Goal: Task Accomplishment & Management: Use online tool/utility

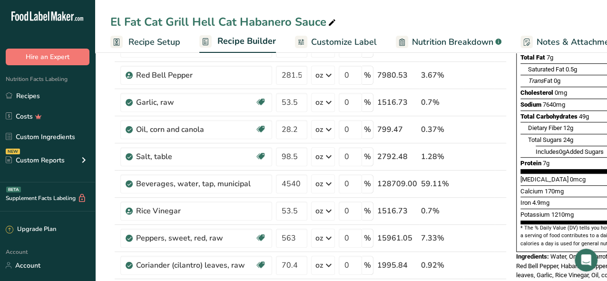
scroll to position [0, 92]
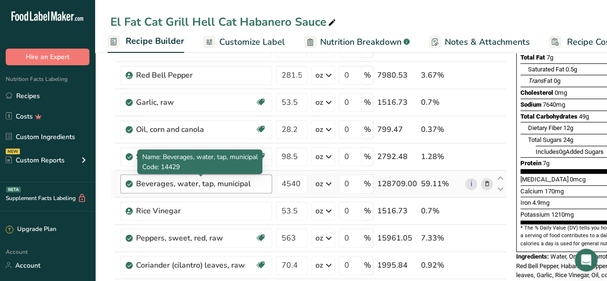
click at [253, 185] on div "Beverages, water, tap, municipal" at bounding box center [195, 183] width 119 height 11
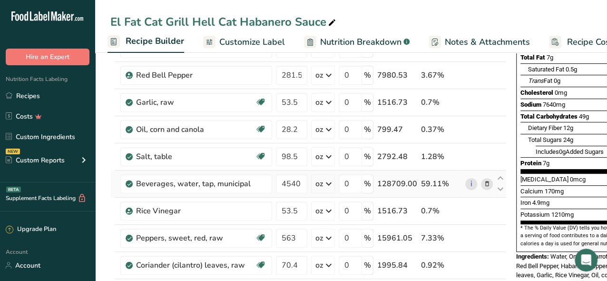
click at [484, 182] on icon at bounding box center [487, 184] width 7 height 10
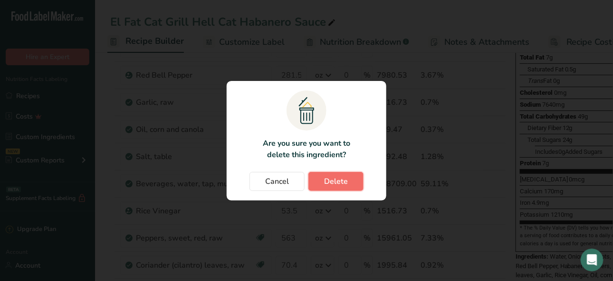
click at [318, 186] on button "Delete" at bounding box center [336, 181] width 55 height 19
type input "53.5"
type input "563"
type input "70.4"
type input "21.1"
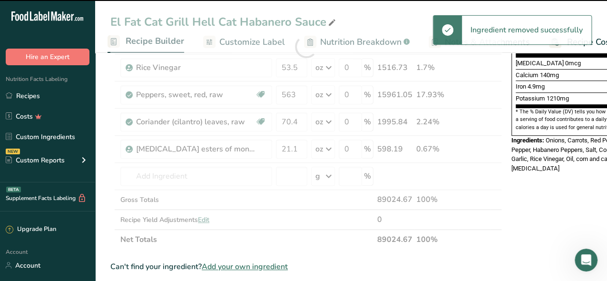
scroll to position [285, 0]
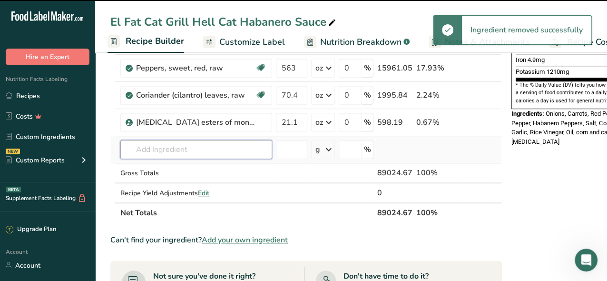
click at [173, 147] on input "text" at bounding box center [196, 149] width 152 height 19
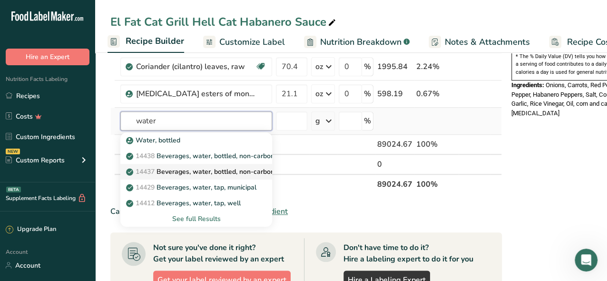
scroll to position [333, 0]
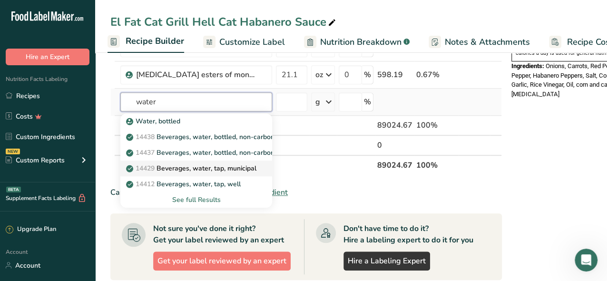
type input "water"
click at [245, 163] on p "14429 [GEOGRAPHIC_DATA], water, tap, municipal" at bounding box center [192, 168] width 128 height 10
type input "Beverages, water, tap, municipal"
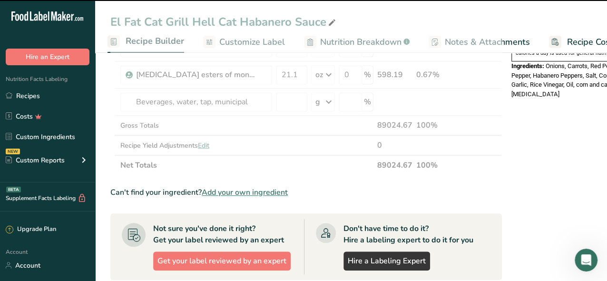
type input "0"
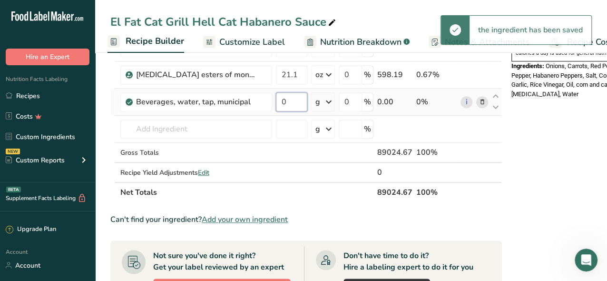
drag, startPoint x: 295, startPoint y: 99, endPoint x: 272, endPoint y: 101, distance: 22.9
click at [272, 101] on tr "Beverages, water, tap, municipal 0 g Portions 1 fl oz 1 bottle 8 fl oz 1 liter …" at bounding box center [306, 101] width 390 height 27
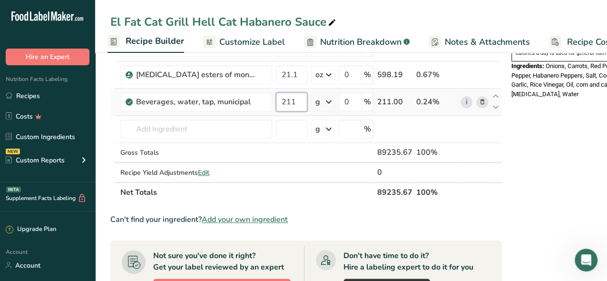
type input "211"
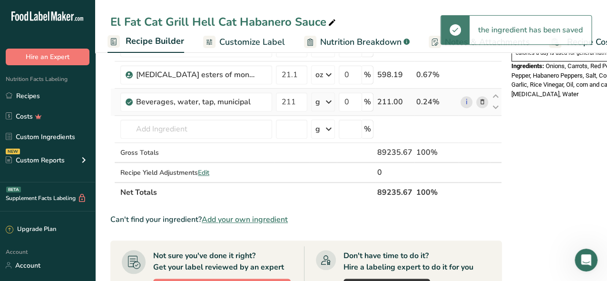
click at [329, 101] on icon at bounding box center [328, 101] width 11 height 17
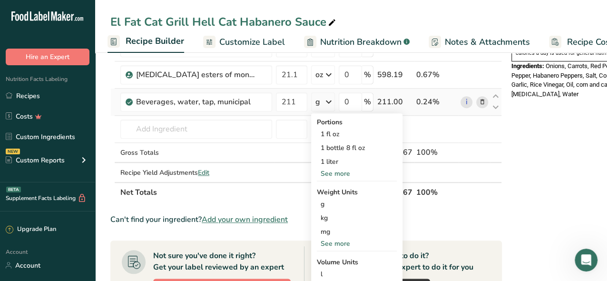
click at [340, 242] on div "See more" at bounding box center [357, 243] width 80 height 10
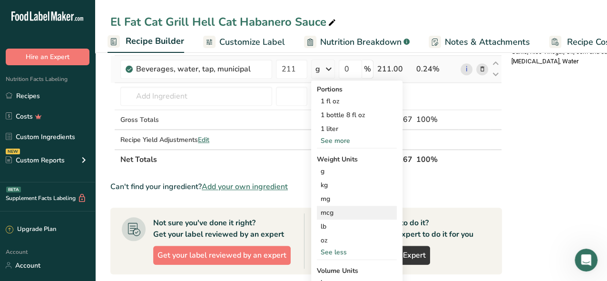
scroll to position [380, 0]
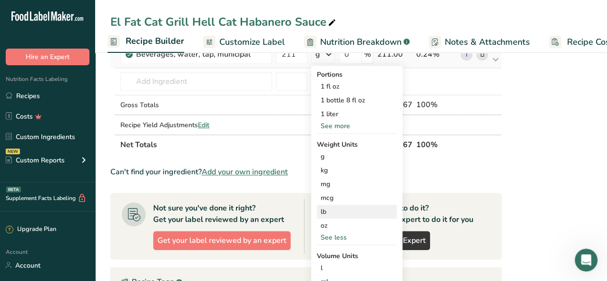
click at [323, 208] on div "lb" at bounding box center [357, 211] width 80 height 14
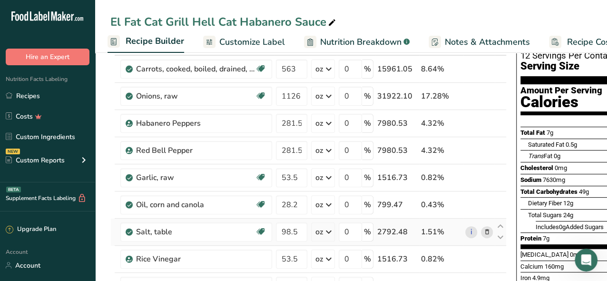
scroll to position [48, 0]
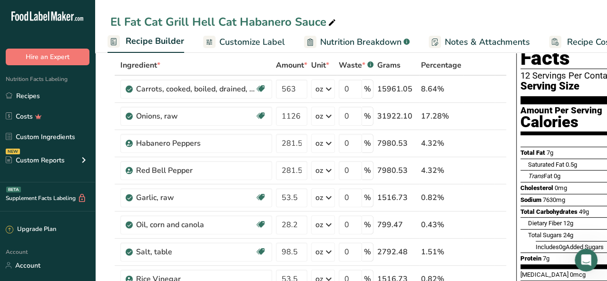
click at [252, 41] on span "Customize Label" at bounding box center [252, 42] width 66 height 13
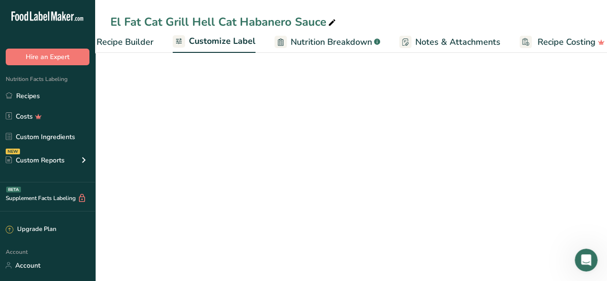
scroll to position [0, 134]
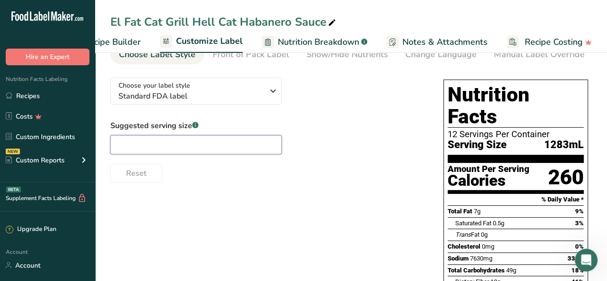
click at [176, 147] on input "text" at bounding box center [195, 144] width 171 height 19
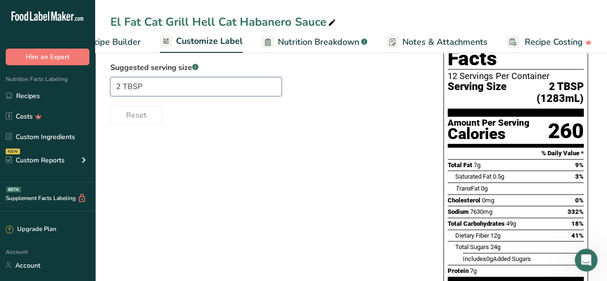
scroll to position [0, 0]
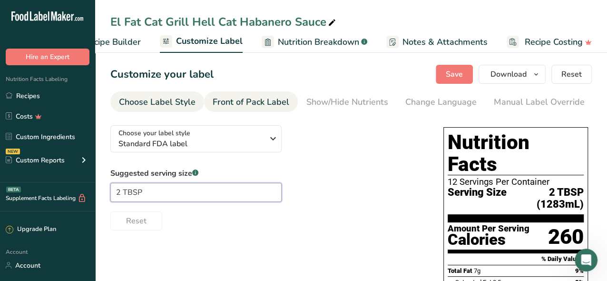
type input "2 TBSP"
click at [245, 96] on div "Front of Pack Label" at bounding box center [251, 102] width 77 height 13
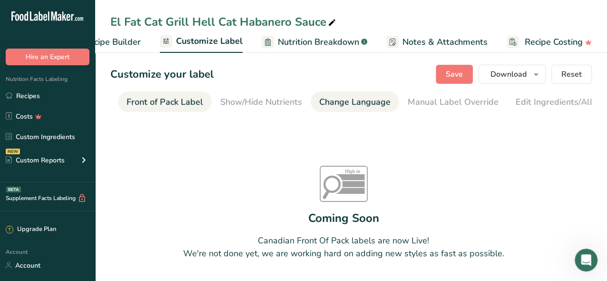
scroll to position [0, 92]
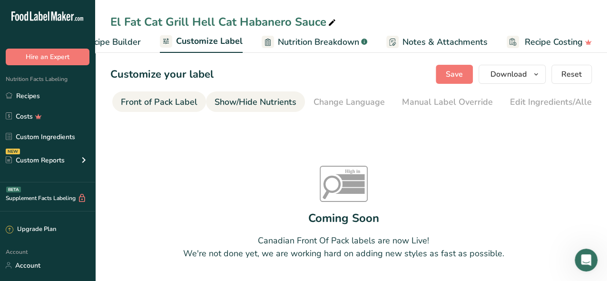
click at [239, 108] on link "Show/Hide Nutrients" at bounding box center [255, 101] width 82 height 21
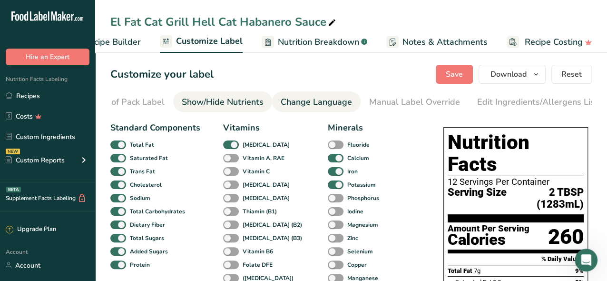
scroll to position [0, 184]
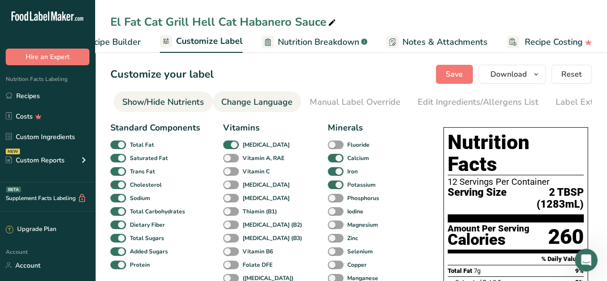
click at [275, 100] on div "Change Language" at bounding box center [256, 102] width 71 height 13
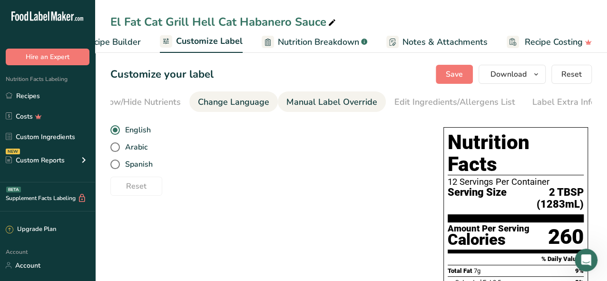
scroll to position [0, 210]
click at [320, 100] on div "Manual Label Override" at bounding box center [329, 102] width 91 height 13
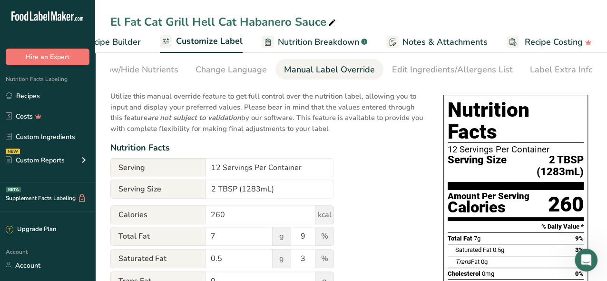
scroll to position [48, 0]
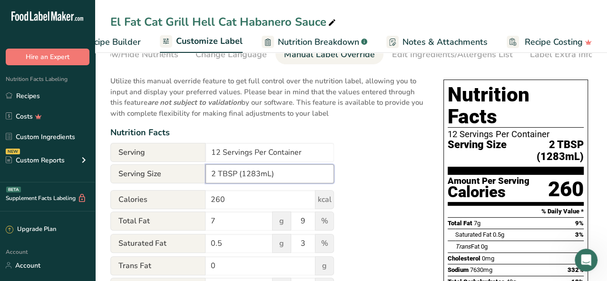
click at [258, 177] on input "2 TBSP (1283mL)" at bounding box center [269, 173] width 128 height 19
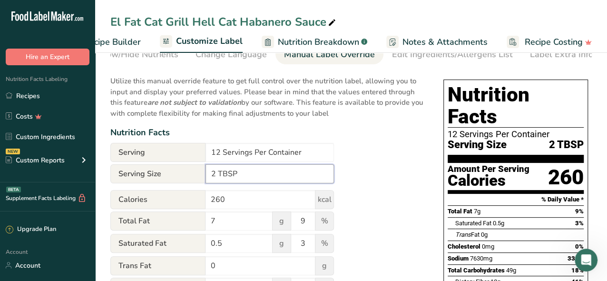
type input "2 TBSP"
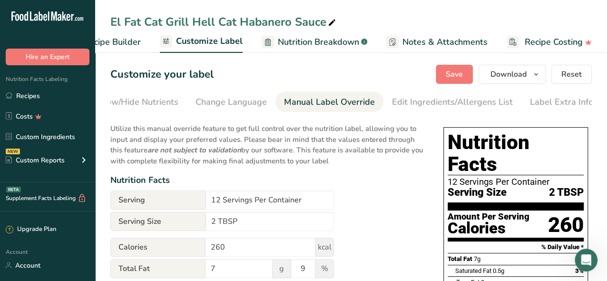
scroll to position [0, 0]
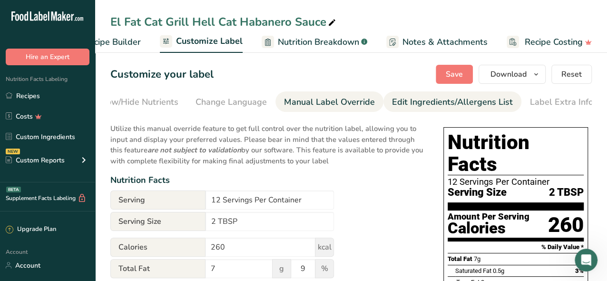
click at [406, 102] on div "Edit Ingredients/Allergens List" at bounding box center [452, 102] width 121 height 13
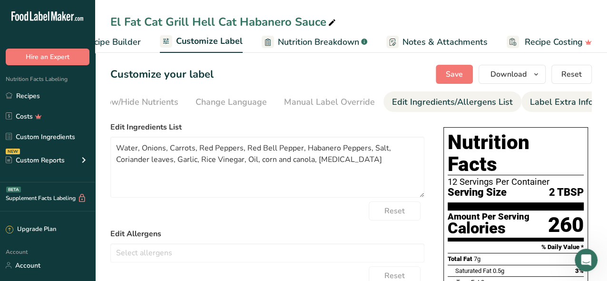
click at [538, 105] on div "Label Extra Info" at bounding box center [561, 102] width 63 height 13
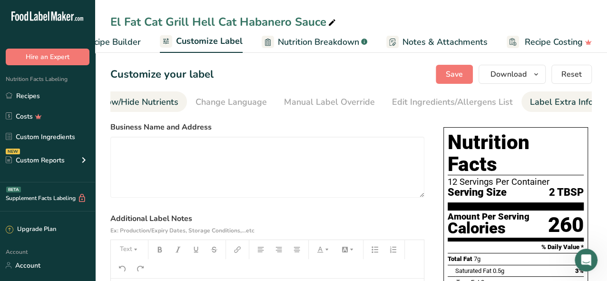
click at [125, 104] on div "Show/Hide Nutrients" at bounding box center [138, 102] width 82 height 13
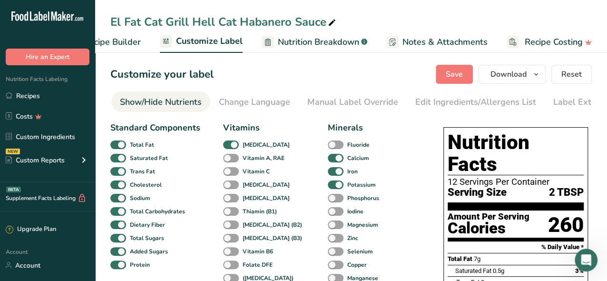
scroll to position [0, 184]
click at [172, 102] on div "Show/Hide Nutrients" at bounding box center [163, 102] width 82 height 13
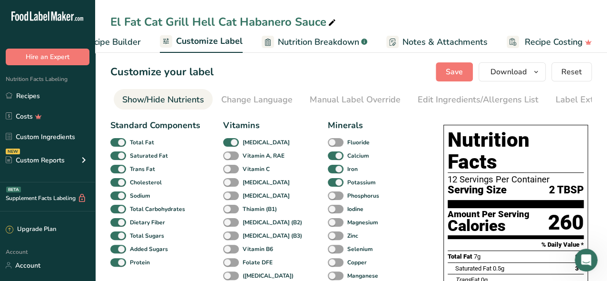
scroll to position [0, 0]
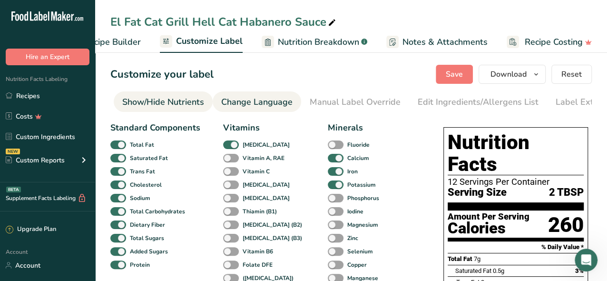
click at [236, 102] on div "Change Language" at bounding box center [256, 102] width 71 height 13
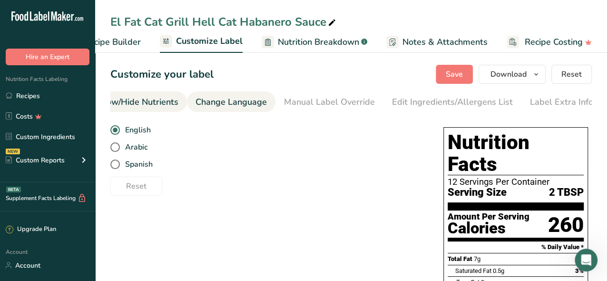
click at [155, 100] on div "Show/Hide Nutrients" at bounding box center [138, 102] width 82 height 13
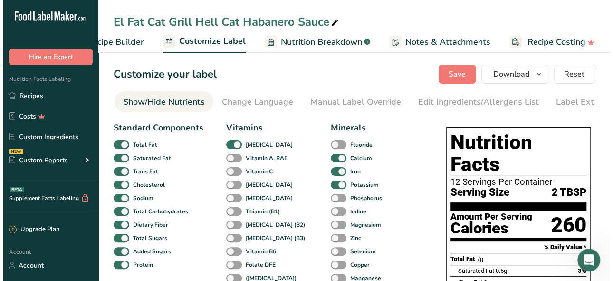
scroll to position [0, 184]
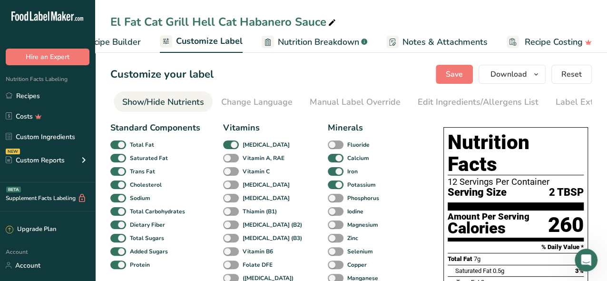
click at [116, 42] on span "Recipe Builder" at bounding box center [112, 42] width 57 height 13
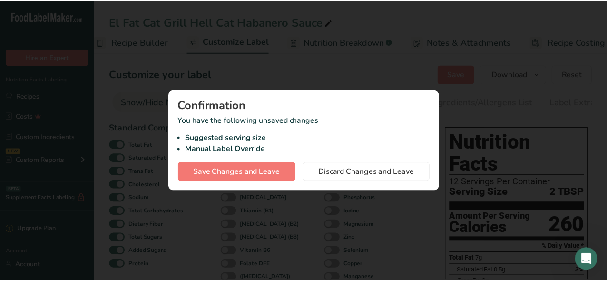
scroll to position [0, 92]
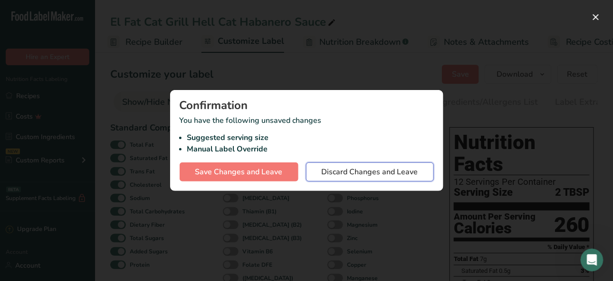
click at [335, 174] on span "Discard Changes and Leave" at bounding box center [370, 171] width 97 height 11
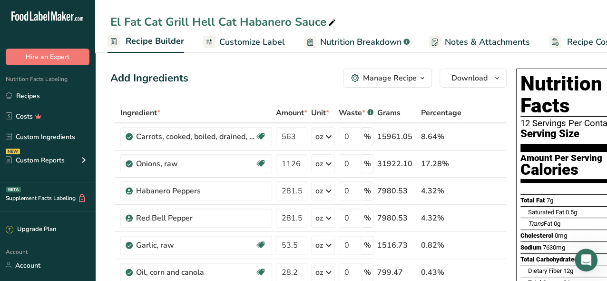
click at [250, 47] on span "Customize Label" at bounding box center [252, 42] width 66 height 13
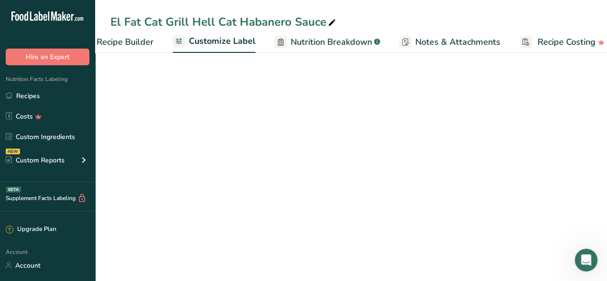
scroll to position [0, 134]
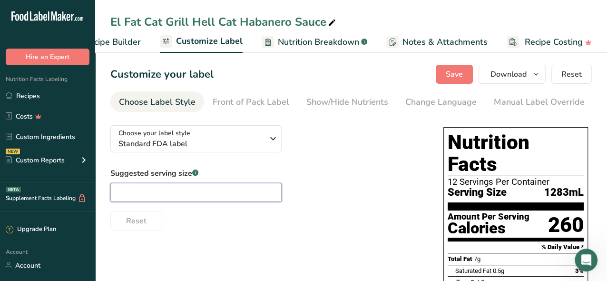
click at [147, 197] on input "text" at bounding box center [195, 192] width 171 height 19
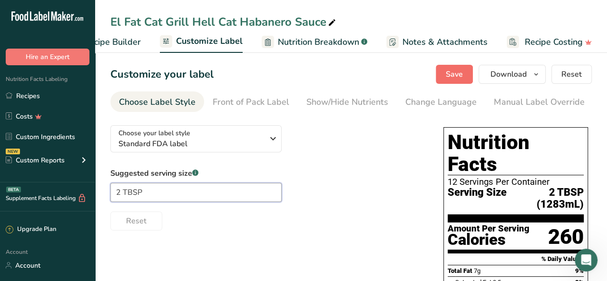
type input "2 TBSP"
click at [447, 71] on button "Save" at bounding box center [454, 74] width 37 height 19
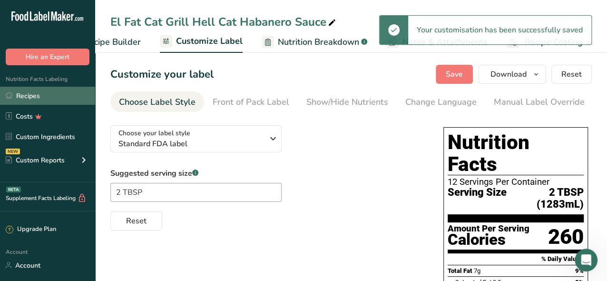
click at [37, 98] on link "Recipes" at bounding box center [47, 96] width 95 height 18
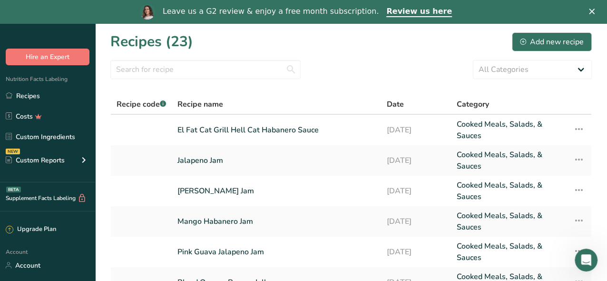
click at [598, 10] on div "Close" at bounding box center [594, 12] width 10 height 6
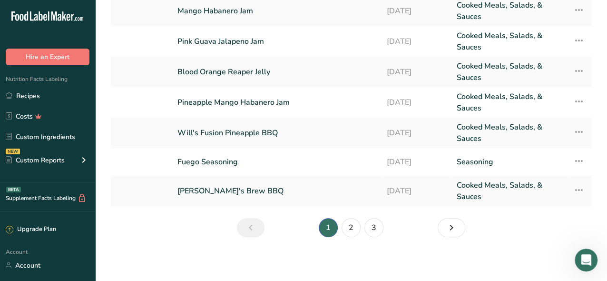
scroll to position [188, 0]
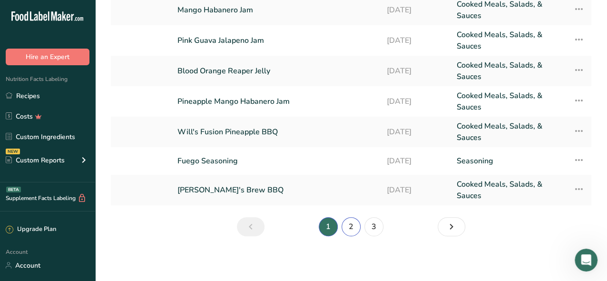
click at [346, 227] on link "2" at bounding box center [350, 226] width 19 height 19
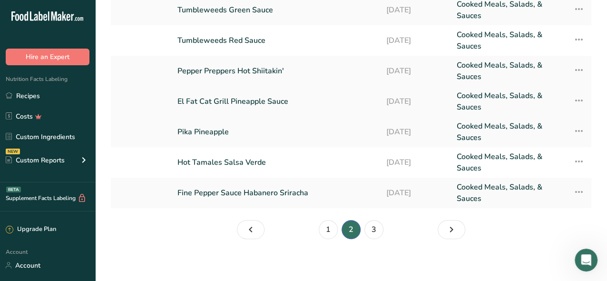
click at [233, 98] on link "El Fat Cat Grill Pineapple Sauce" at bounding box center [275, 101] width 197 height 23
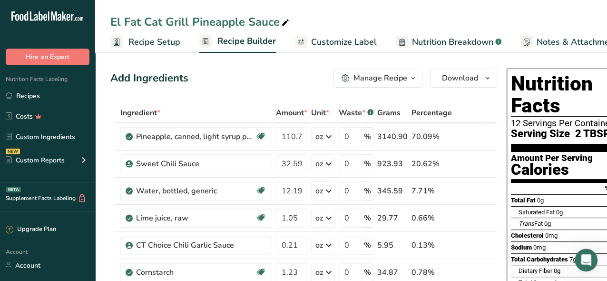
click at [330, 39] on span "Customize Label" at bounding box center [344, 42] width 66 height 13
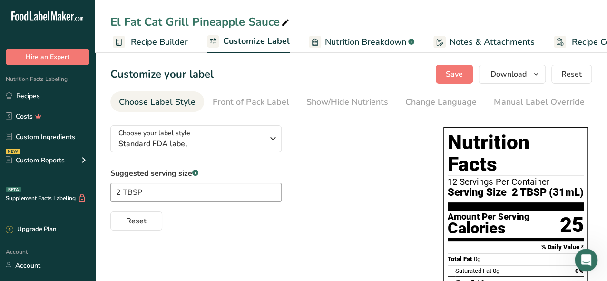
scroll to position [0, 134]
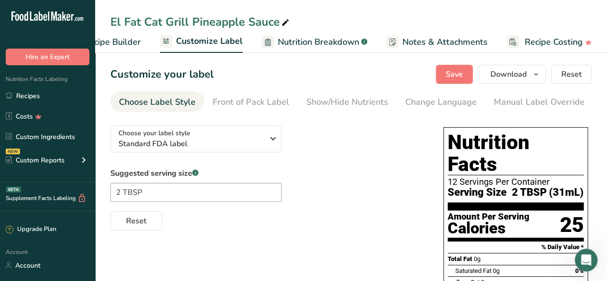
click at [121, 44] on span "Recipe Builder" at bounding box center [112, 42] width 57 height 13
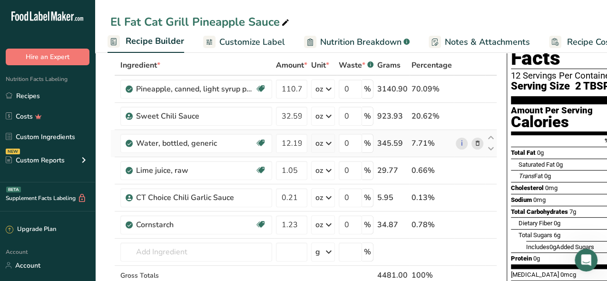
scroll to position [95, 0]
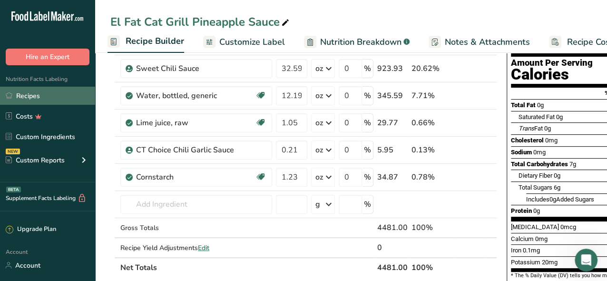
click at [36, 99] on link "Recipes" at bounding box center [47, 96] width 95 height 18
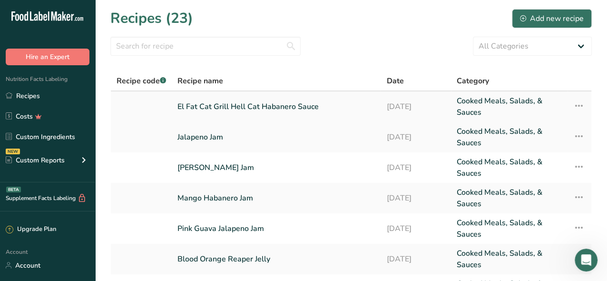
click at [244, 107] on link "El Fat Cat Grill Hell Cat Habanero Sauce" at bounding box center [275, 106] width 197 height 23
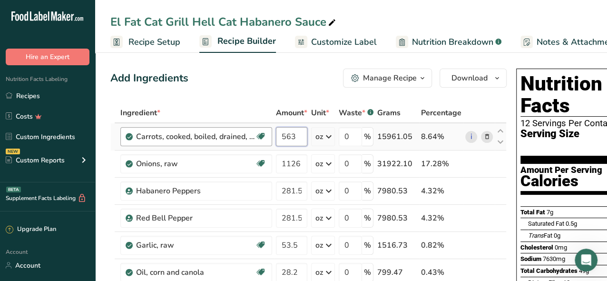
drag, startPoint x: 283, startPoint y: 136, endPoint x: 265, endPoint y: 138, distance: 18.1
click at [265, 137] on tr "Carrots, cooked, boiled, drained, without salt Dairy free Gluten free Vegan Veg…" at bounding box center [308, 136] width 395 height 27
type input "4"
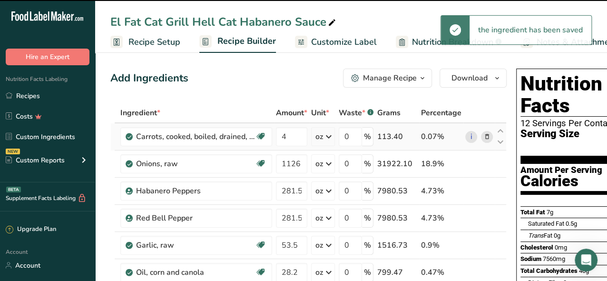
click at [484, 136] on icon at bounding box center [487, 137] width 7 height 10
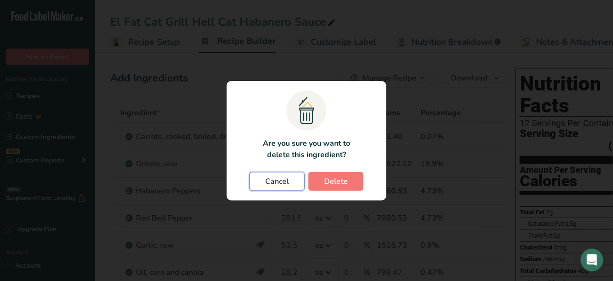
click at [260, 175] on button "Cancel" at bounding box center [277, 181] width 55 height 19
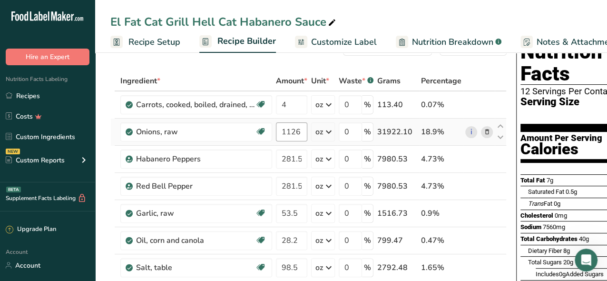
scroll to position [48, 0]
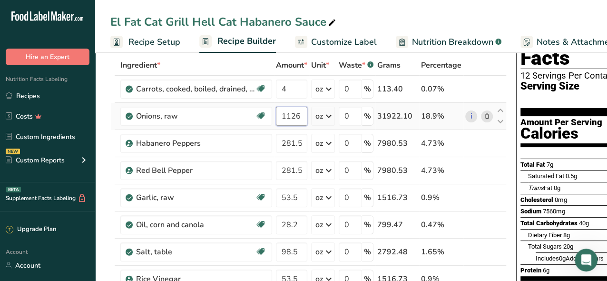
drag, startPoint x: 303, startPoint y: 118, endPoint x: 275, endPoint y: 118, distance: 28.1
click at [276, 118] on input "1126" at bounding box center [291, 116] width 31 height 19
type input "8"
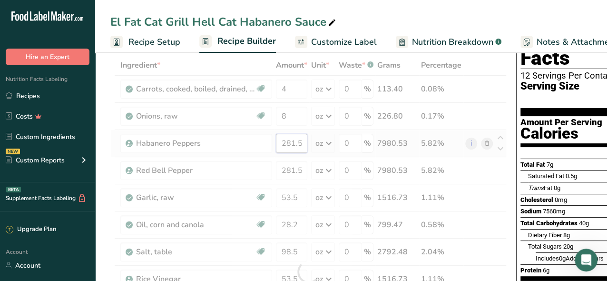
click at [301, 141] on div "Ingredient * Amount * Unit * Waste * .a-a{fill:#347362;}.b-a{fill:#fff;} Grams …" at bounding box center [308, 271] width 396 height 432
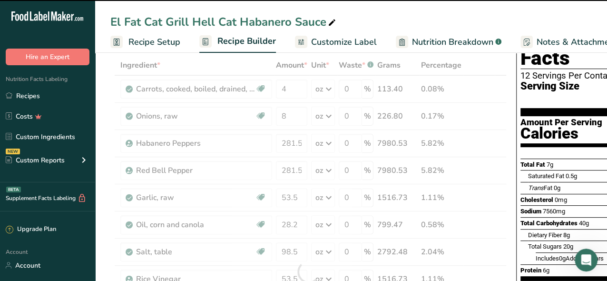
drag, startPoint x: 303, startPoint y: 143, endPoint x: 272, endPoint y: 144, distance: 30.9
click at [272, 144] on div at bounding box center [308, 271] width 396 height 432
click at [303, 143] on input "281.5" at bounding box center [291, 143] width 31 height 19
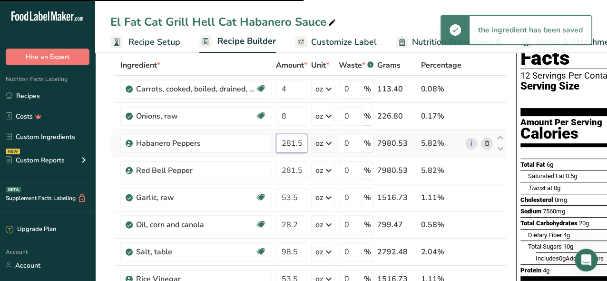
drag, startPoint x: 302, startPoint y: 143, endPoint x: 282, endPoint y: 145, distance: 20.5
click at [283, 145] on input "281.5" at bounding box center [291, 143] width 31 height 19
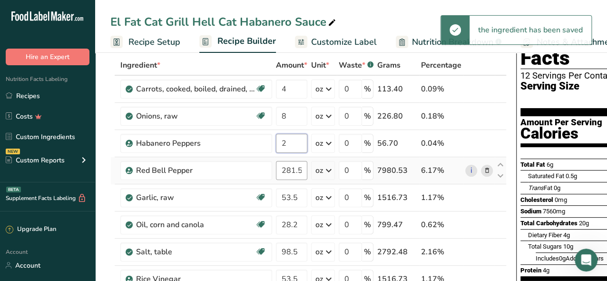
type input "2"
click at [300, 168] on div "Ingredient * Amount * Unit * Waste * .a-a{fill:#347362;}.b-a{fill:#fff;} Grams …" at bounding box center [308, 271] width 396 height 432
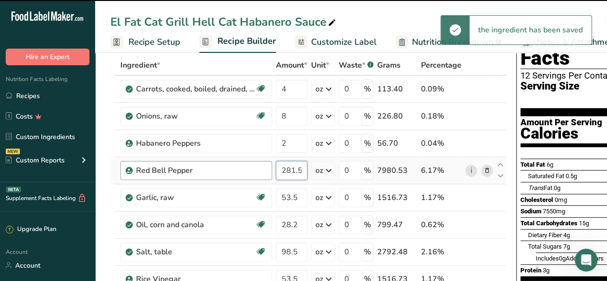
drag, startPoint x: 301, startPoint y: 168, endPoint x: 266, endPoint y: 168, distance: 34.7
click at [266, 168] on tr "Red Bell Pepper 281.5 oz Weight Units g kg mg See more Volume Units l Volume un…" at bounding box center [308, 170] width 395 height 27
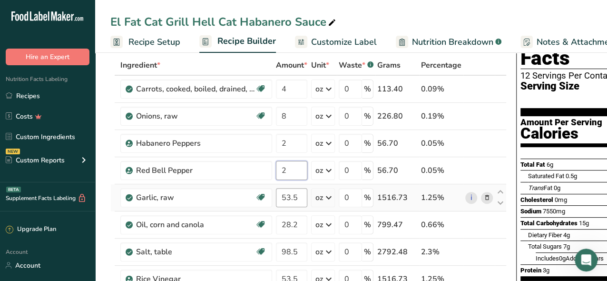
type input "2"
click at [289, 196] on div "Ingredient * Amount * Unit * Waste * .a-a{fill:#347362;}.b-a{fill:#fff;} Grams …" at bounding box center [308, 271] width 396 height 432
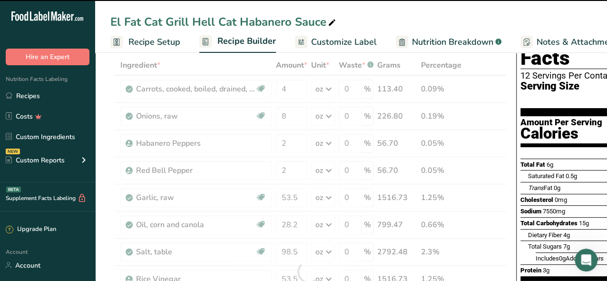
drag, startPoint x: 298, startPoint y: 196, endPoint x: 293, endPoint y: 196, distance: 5.2
click at [293, 196] on div at bounding box center [308, 271] width 396 height 432
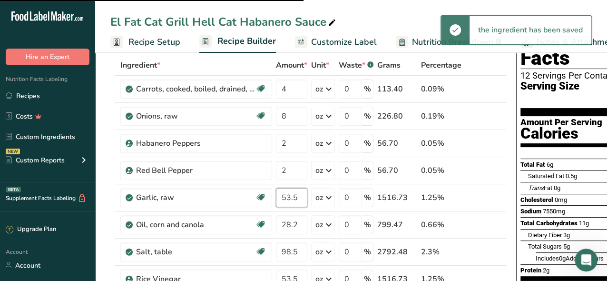
click at [296, 196] on input "53.5" at bounding box center [291, 197] width 31 height 19
drag, startPoint x: 298, startPoint y: 195, endPoint x: 272, endPoint y: 196, distance: 26.6
click at [272, 196] on tr "Garlic, raw Source of Antioxidants Dairy free Gluten free Vegan Vegetarian Soy …" at bounding box center [308, 197] width 395 height 27
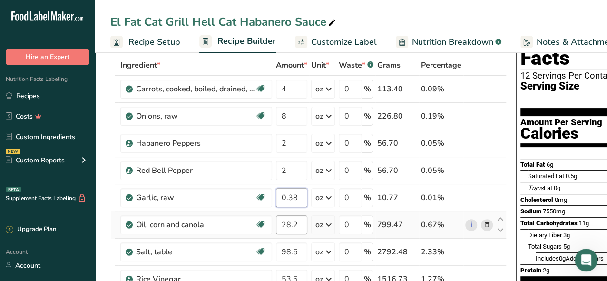
type input "0.38"
click at [295, 227] on div "Ingredient * Amount * Unit * Waste * .a-a{fill:#347362;}.b-a{fill:#fff;} Grams …" at bounding box center [308, 271] width 396 height 432
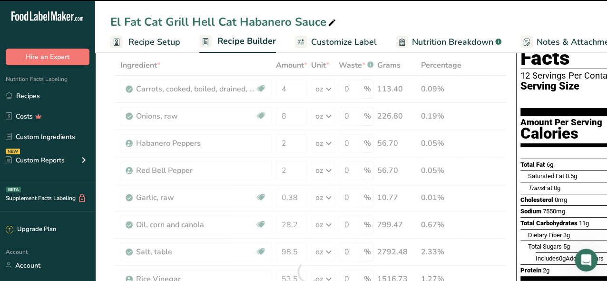
drag, startPoint x: 298, startPoint y: 224, endPoint x: 272, endPoint y: 224, distance: 25.7
click at [272, 224] on div at bounding box center [308, 271] width 396 height 432
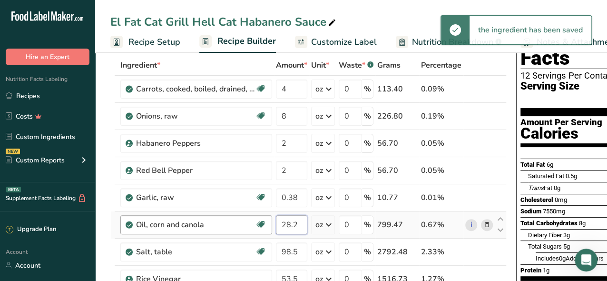
drag, startPoint x: 296, startPoint y: 222, endPoint x: 270, endPoint y: 222, distance: 26.2
click at [270, 222] on tr "Oil, corn and canola Dairy free Gluten free Vegan Vegetarian Soy free 28.2 oz P…" at bounding box center [308, 224] width 395 height 27
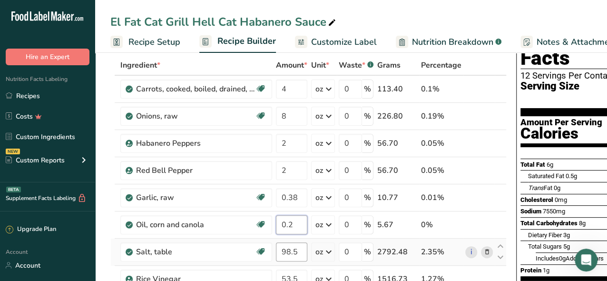
type input "0.2"
click at [293, 248] on div "Ingredient * Amount * Unit * Waste * .a-a{fill:#347362;}.b-a{fill:#fff;} Grams …" at bounding box center [308, 271] width 396 height 432
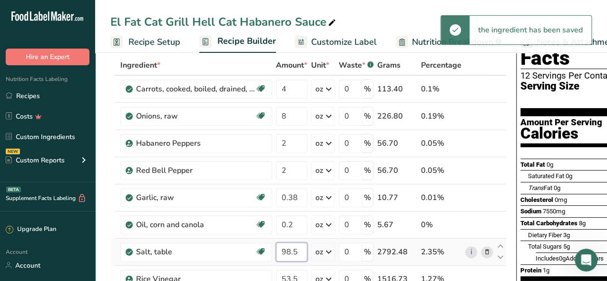
click at [299, 251] on input "98.5" at bounding box center [291, 251] width 31 height 19
drag, startPoint x: 299, startPoint y: 251, endPoint x: 272, endPoint y: 250, distance: 27.1
click at [272, 250] on tr "Salt, table Dairy free Gluten free Vegan Vegetarian Soy free 98.5 oz Portions 1…" at bounding box center [308, 251] width 395 height 27
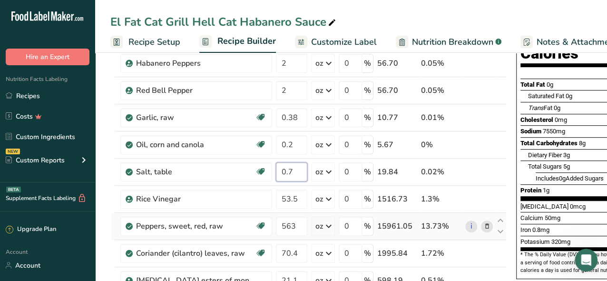
scroll to position [143, 0]
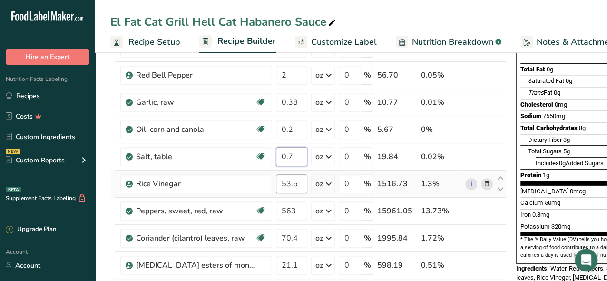
type input "0.7"
click at [299, 179] on div "Ingredient * Amount * Unit * Waste * .a-a{fill:#347362;}.b-a{fill:#fff;} Grams …" at bounding box center [308, 176] width 396 height 432
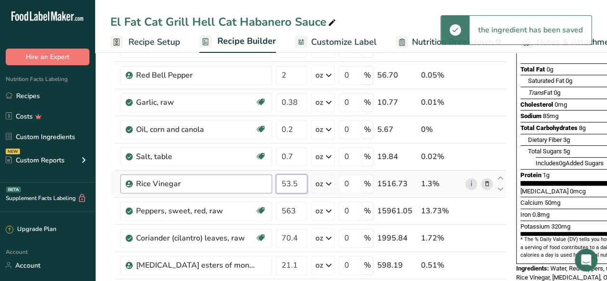
drag, startPoint x: 299, startPoint y: 183, endPoint x: 270, endPoint y: 185, distance: 29.1
click at [270, 185] on tr "Rice Vinegar 53.5 oz Weight Units g kg mg See more Volume Units l Volume units …" at bounding box center [308, 183] width 395 height 27
type input "0.38"
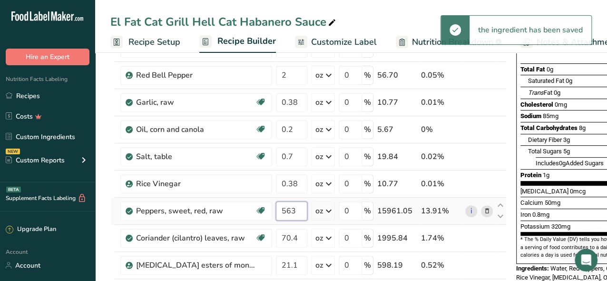
click at [285, 212] on div "Ingredient * Amount * Unit * Waste * .a-a{fill:#347362;}.b-a{fill:#fff;} Grams …" at bounding box center [308, 176] width 396 height 432
drag, startPoint x: 295, startPoint y: 210, endPoint x: 277, endPoint y: 210, distance: 18.1
click at [277, 210] on input "563" at bounding box center [291, 210] width 31 height 19
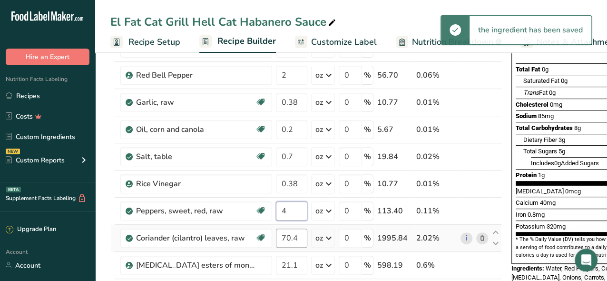
type input "4"
click at [299, 234] on div "Ingredient * Amount * Unit * Waste * .a-a{fill:#347362;}.b-a{fill:#fff;} Grams …" at bounding box center [305, 176] width 391 height 432
drag, startPoint x: 300, startPoint y: 235, endPoint x: 269, endPoint y: 235, distance: 30.9
click at [272, 235] on tr "Coriander (cilantro) leaves, raw Source of Antioxidants Dairy free Gluten free …" at bounding box center [306, 237] width 390 height 27
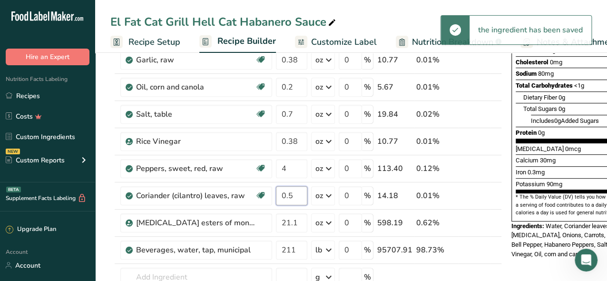
scroll to position [238, 0]
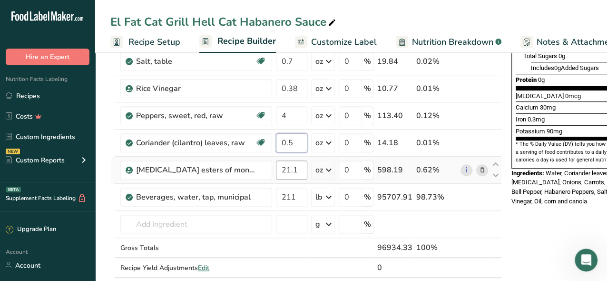
type input "0.5"
click at [297, 166] on div "Ingredient * Amount * Unit * Waste * .a-a{fill:#347362;}.b-a{fill:#fff;} Grams …" at bounding box center [305, 81] width 391 height 432
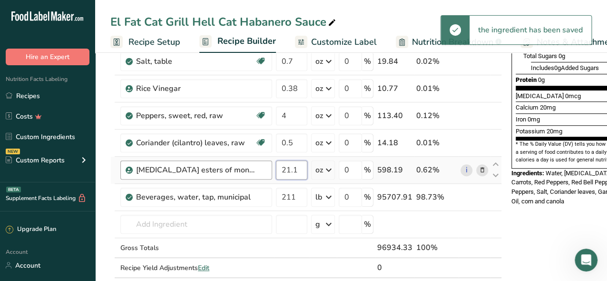
drag, startPoint x: 299, startPoint y: 168, endPoint x: 262, endPoint y: 175, distance: 37.2
click at [267, 175] on tr "[MEDICAL_DATA] esters of mono- and diglycerides of fatty acids (E472c) 21.1 oz …" at bounding box center [306, 169] width 390 height 27
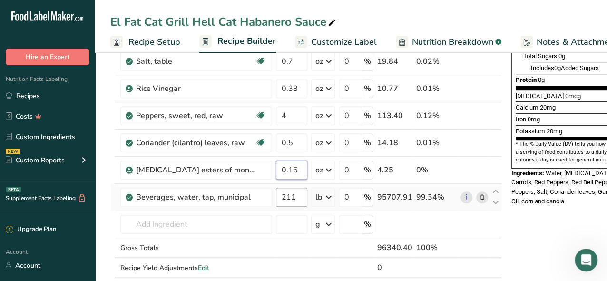
type input "0.15"
click at [300, 197] on div "Ingredient * Amount * Unit * Waste * .a-a{fill:#347362;}.b-a{fill:#fff;} Grams …" at bounding box center [305, 81] width 391 height 432
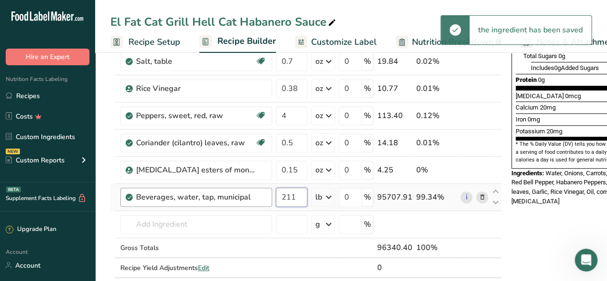
drag, startPoint x: 297, startPoint y: 196, endPoint x: 248, endPoint y: 193, distance: 49.1
click at [253, 194] on tr "Beverages, water, tap, municipal 211 lb Portions 1 fl oz 1 bottle 8 fl oz 1 lit…" at bounding box center [306, 197] width 390 height 27
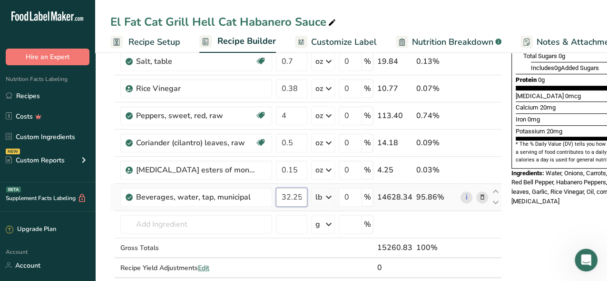
type input "32.25"
click at [325, 200] on div "Ingredient * Amount * Unit * Waste * .a-a{fill:#347362;}.b-a{fill:#fff;} Grams …" at bounding box center [305, 81] width 391 height 432
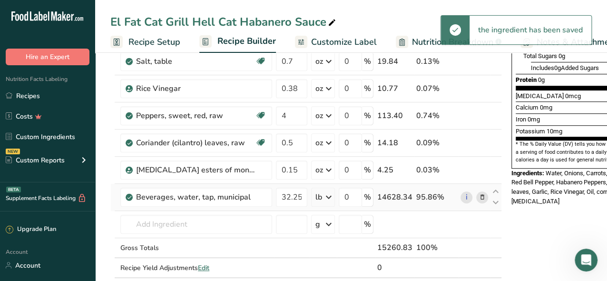
click at [328, 196] on icon at bounding box center [328, 196] width 11 height 17
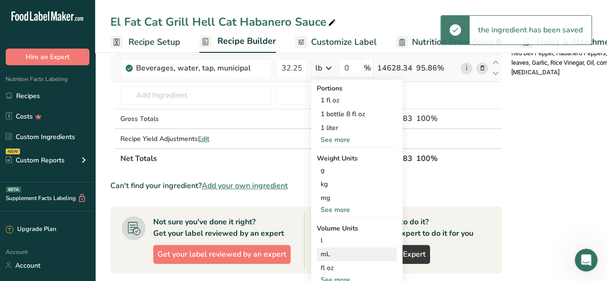
scroll to position [380, 0]
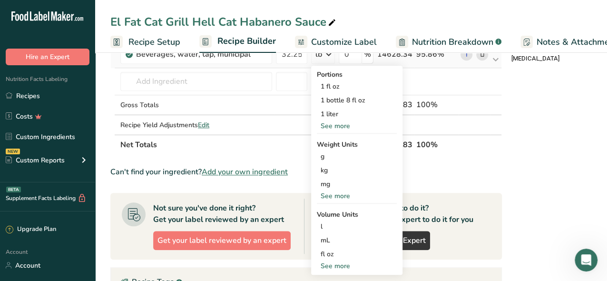
click at [335, 193] on div "See more" at bounding box center [357, 196] width 80 height 10
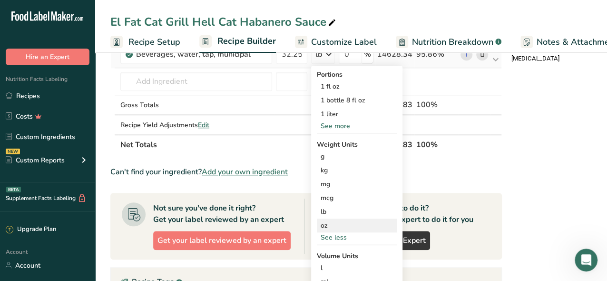
click at [328, 225] on div "oz" at bounding box center [357, 225] width 80 height 14
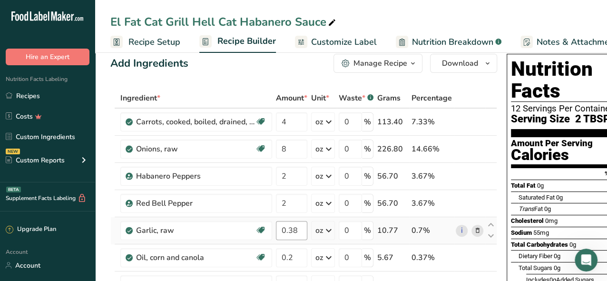
scroll to position [0, 0]
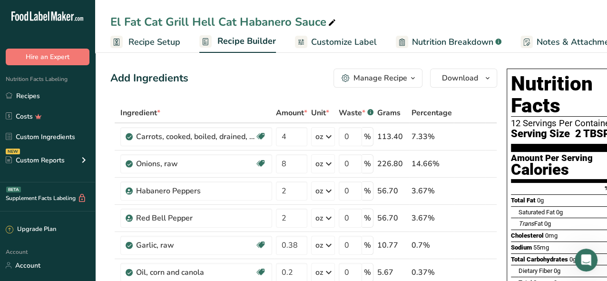
click at [333, 41] on span "Customize Label" at bounding box center [344, 42] width 66 height 13
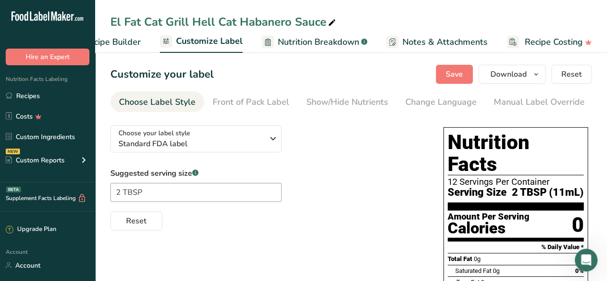
click at [305, 40] on span "Nutrition Breakdown" at bounding box center [318, 42] width 81 height 13
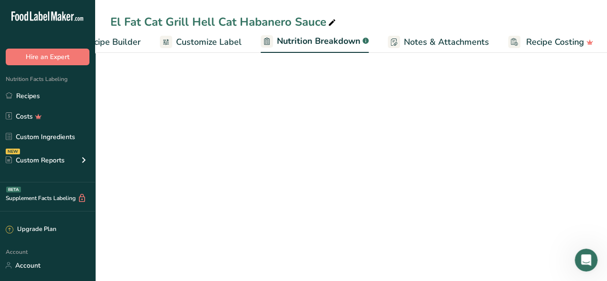
scroll to position [0, 135]
select select "Calories"
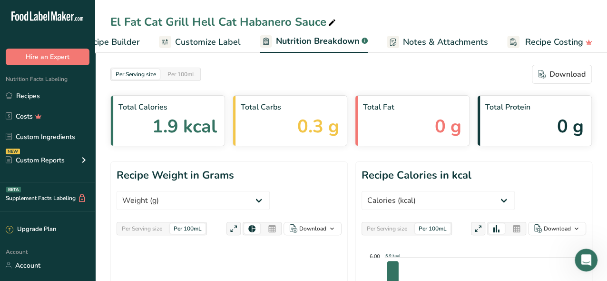
click at [133, 42] on span "Recipe Builder" at bounding box center [111, 42] width 57 height 13
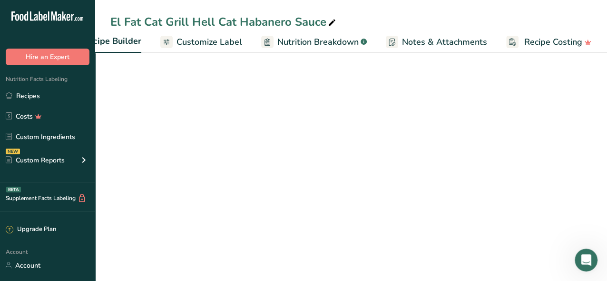
scroll to position [0, 92]
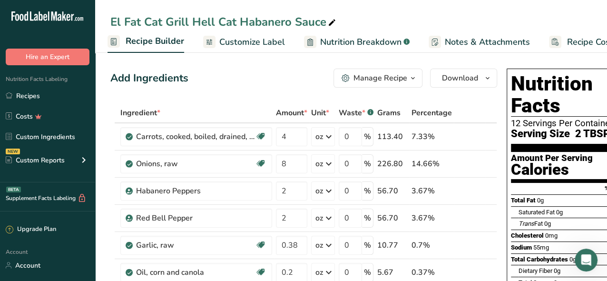
click at [165, 40] on span "Recipe Builder" at bounding box center [155, 41] width 58 height 13
click at [228, 39] on span "Customize Label" at bounding box center [252, 42] width 66 height 13
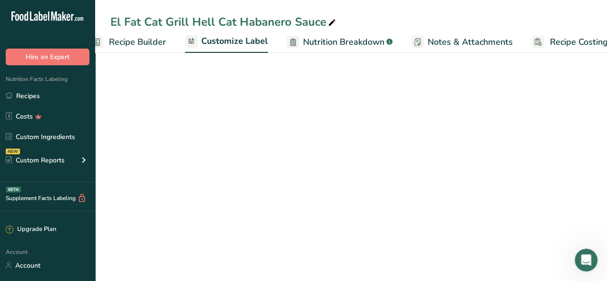
scroll to position [0, 134]
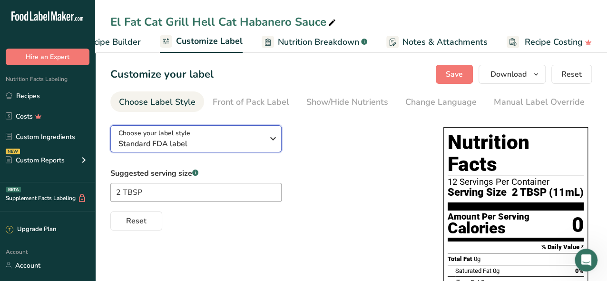
click at [265, 142] on div "Choose your label style Standard FDA label" at bounding box center [194, 138] width 152 height 21
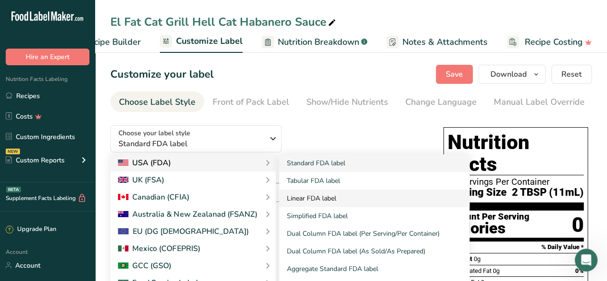
click at [291, 197] on link "Linear FDA label" at bounding box center [374, 198] width 190 height 18
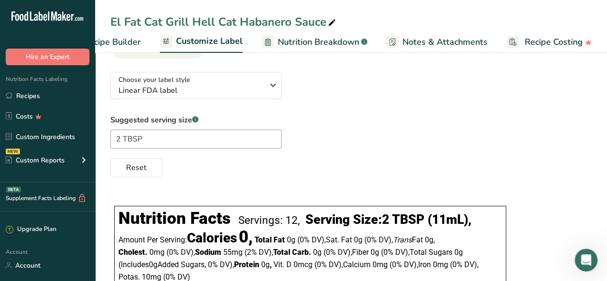
scroll to position [0, 0]
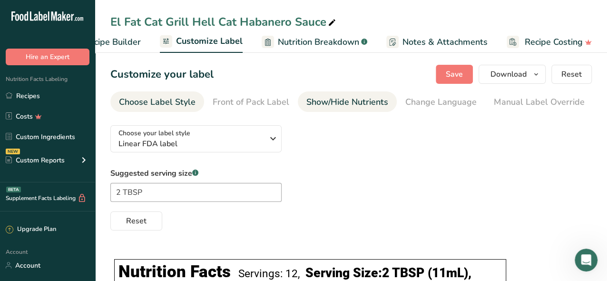
click at [352, 97] on div "Show/Hide Nutrients" at bounding box center [347, 102] width 82 height 13
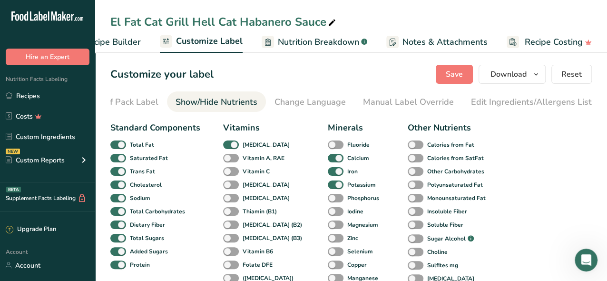
scroll to position [0, 184]
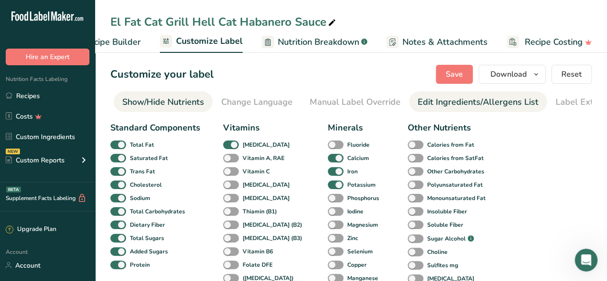
click at [443, 104] on div "Edit Ingredients/Allergens List" at bounding box center [478, 102] width 121 height 13
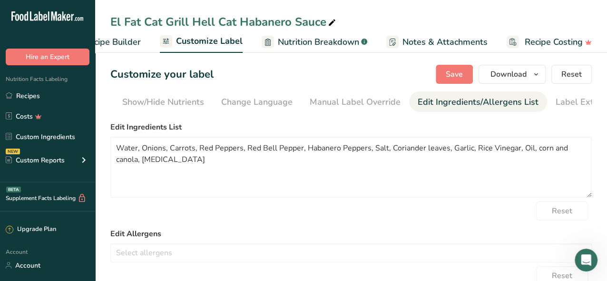
scroll to position [0, 210]
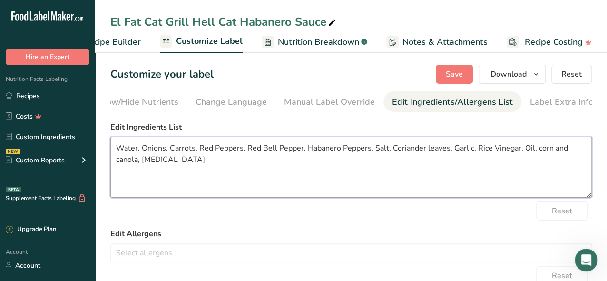
drag, startPoint x: 389, startPoint y: 150, endPoint x: 422, endPoint y: 152, distance: 33.3
click at [422, 152] on textarea "Water, Onions, Carrots, Red Peppers, Red Bell Pepper, Habanero Peppers, Salt, C…" at bounding box center [350, 166] width 481 height 61
click at [513, 150] on textarea "Water, Onions, Carrots, Red Peppers, Red Bell Pepper, Habanero Peppers, Salt, C…" at bounding box center [350, 166] width 481 height 61
drag, startPoint x: 117, startPoint y: 151, endPoint x: 583, endPoint y: 146, distance: 465.6
click at [583, 146] on textarea "Water, Onions, Carrots, Red Peppers, Red Bell Pepper, Habanero Peppers, Salt, C…" at bounding box center [350, 166] width 481 height 61
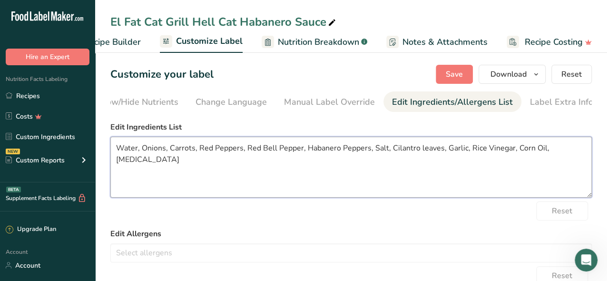
click at [292, 187] on textarea "Water, Onions, Carrots, Red Peppers, Red Bell Pepper, Habanero Peppers, Salt, C…" at bounding box center [350, 166] width 481 height 61
type textarea "Water, Onions, Carrots, Red Peppers, Red [PERSON_NAME], Habanero Peppers, Salt,…"
drag, startPoint x: 578, startPoint y: 150, endPoint x: 103, endPoint y: 149, distance: 475.5
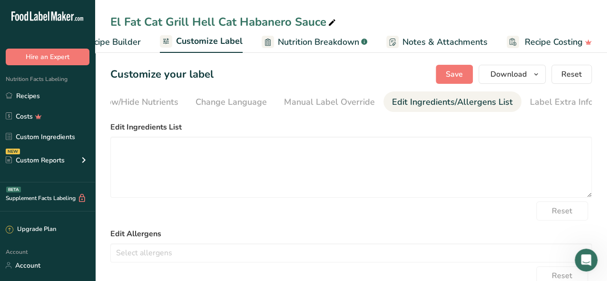
drag, startPoint x: 264, startPoint y: 239, endPoint x: 267, endPoint y: 234, distance: 5.1
click at [265, 238] on label "Edit Allergens" at bounding box center [350, 233] width 481 height 11
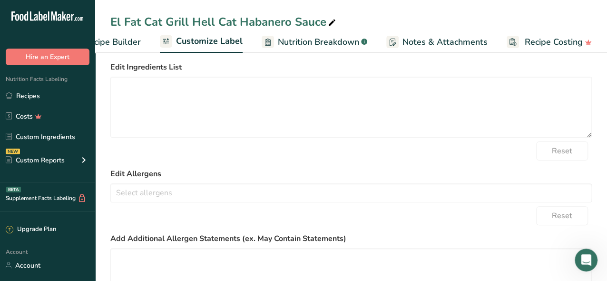
scroll to position [0, 0]
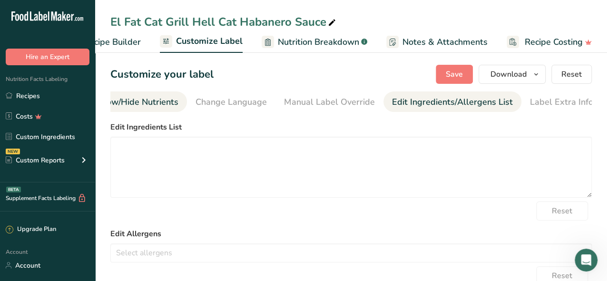
click at [147, 100] on div "Show/Hide Nutrients" at bounding box center [138, 102] width 82 height 13
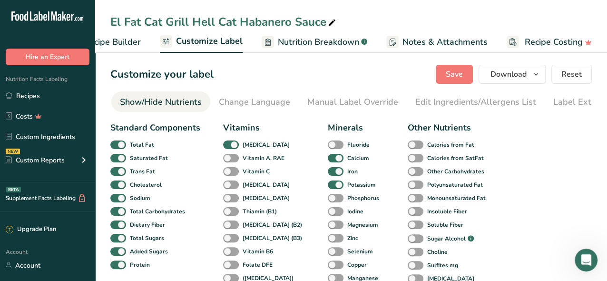
scroll to position [0, 184]
click at [254, 106] on div "Change Language" at bounding box center [256, 102] width 71 height 13
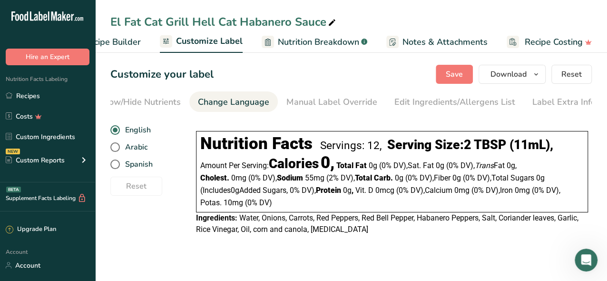
scroll to position [0, 210]
click at [539, 76] on icon "button" at bounding box center [536, 74] width 8 height 12
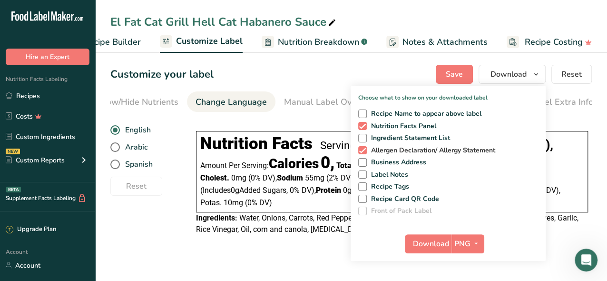
click at [368, 151] on span "Allergen Declaration/ Allergy Statement" at bounding box center [431, 150] width 129 height 9
click at [364, 151] on input "Allergen Declaration/ Allergy Statement" at bounding box center [361, 150] width 6 height 6
checkbox input "false"
click at [430, 245] on span "Download" at bounding box center [431, 243] width 36 height 11
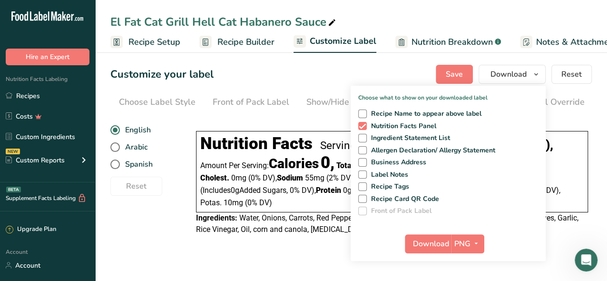
click at [157, 243] on div "Choose your label style Linear FDA label USA (FDA) Standard FDA label Tabular F…" at bounding box center [350, 180] width 481 height 127
